Goal: Find specific page/section: Find specific page/section

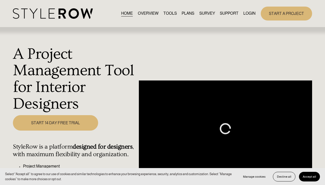
click at [247, 12] on link "LOGIN" at bounding box center [249, 13] width 12 height 7
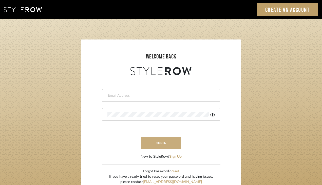
type input "designassist@grandcaribebelize.com"
click at [173, 143] on button "sign in" at bounding box center [161, 143] width 40 height 12
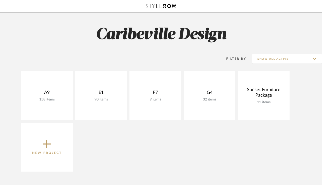
click at [8, 7] on span "Menu" at bounding box center [8, 8] width 6 height 8
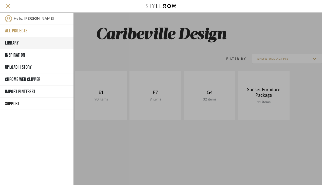
click at [17, 41] on button "Library" at bounding box center [36, 43] width 73 height 12
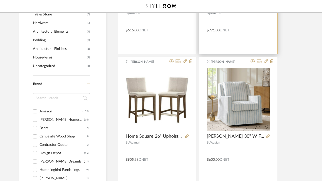
scroll to position [275, 0]
